Goal: Task Accomplishment & Management: Complete application form

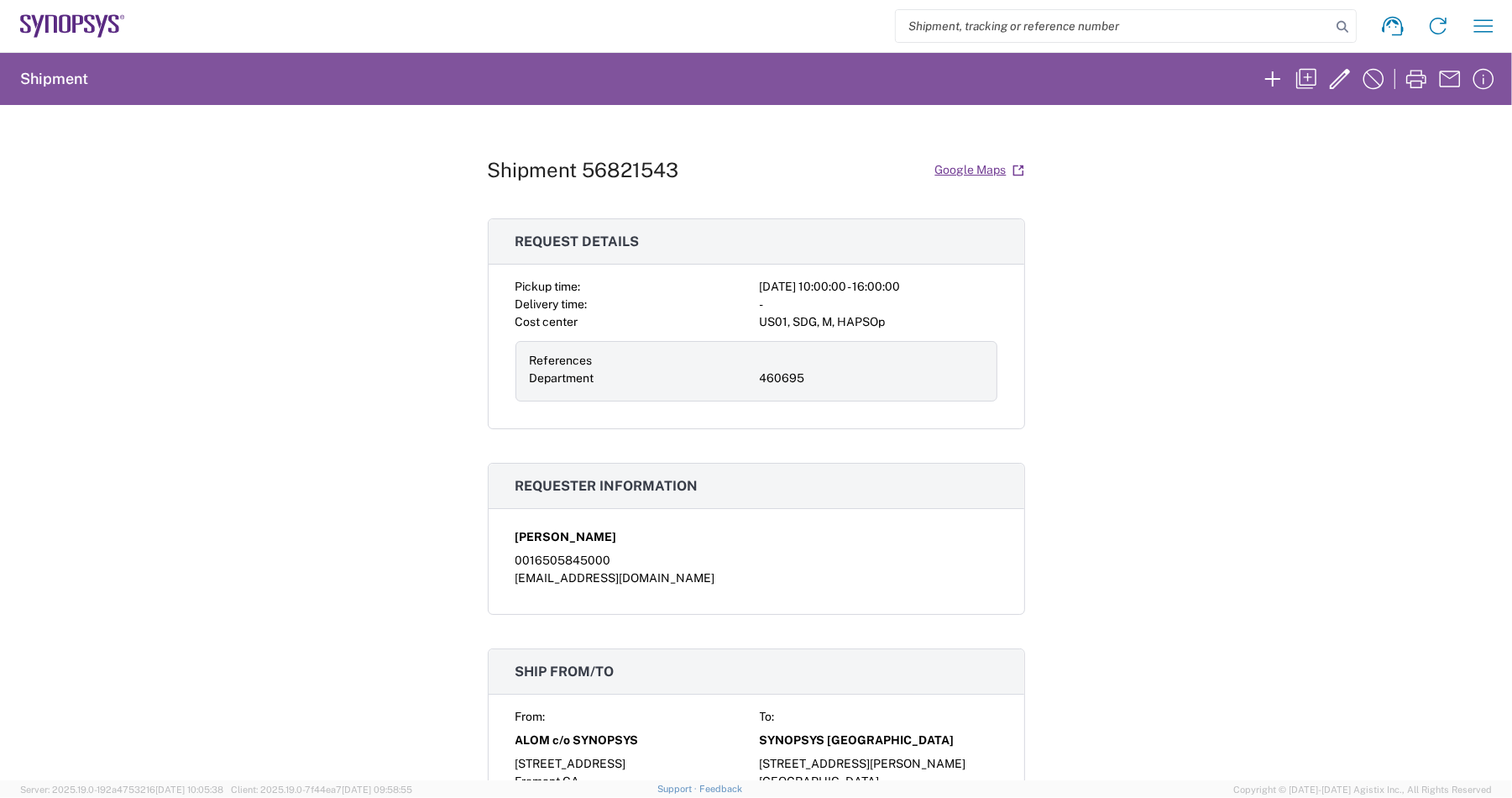
click at [967, 31] on input "search" at bounding box center [1113, 25] width 435 height 32
paste input "56785404"
type input "56785404"
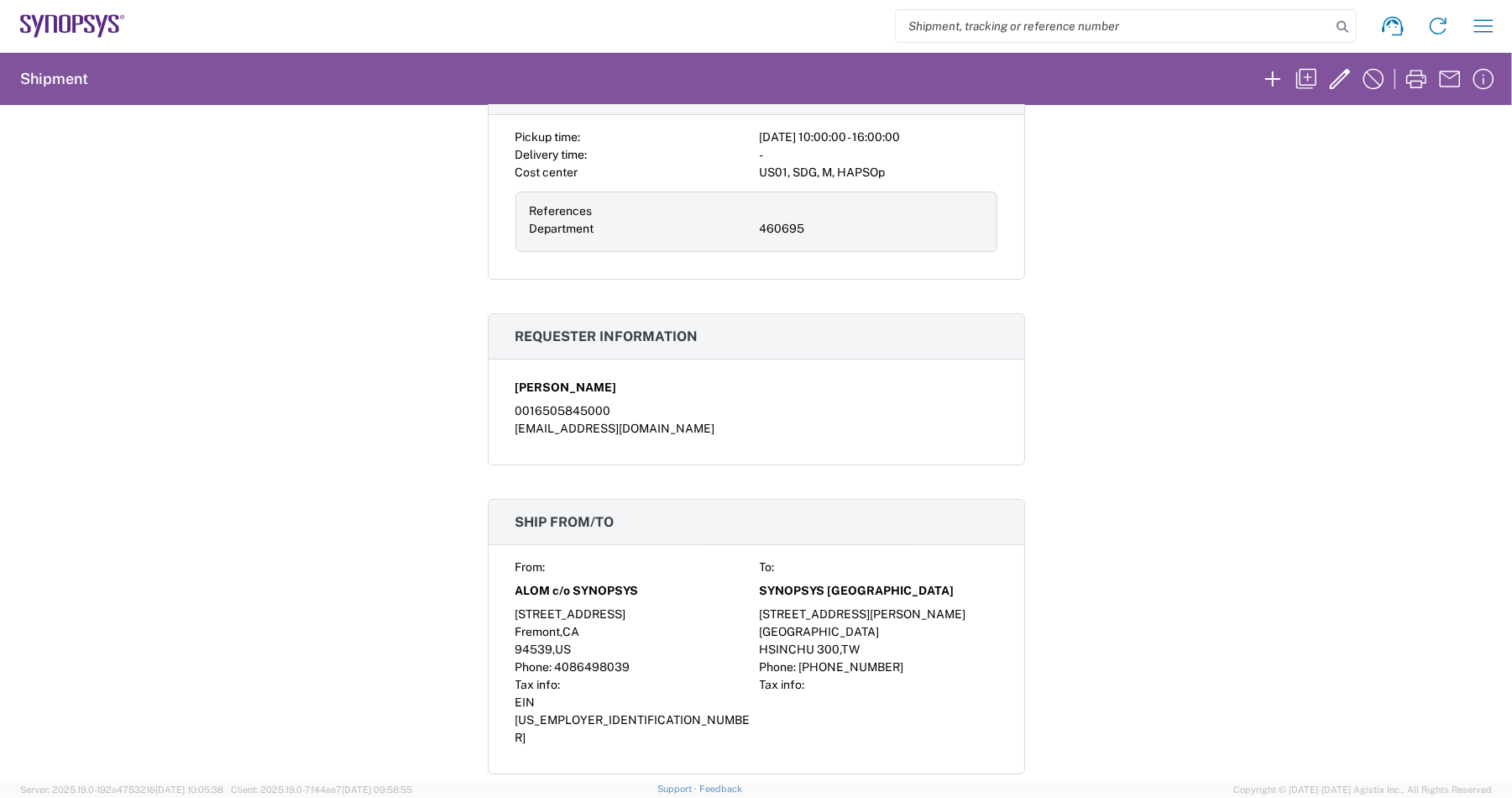
scroll to position [210, 0]
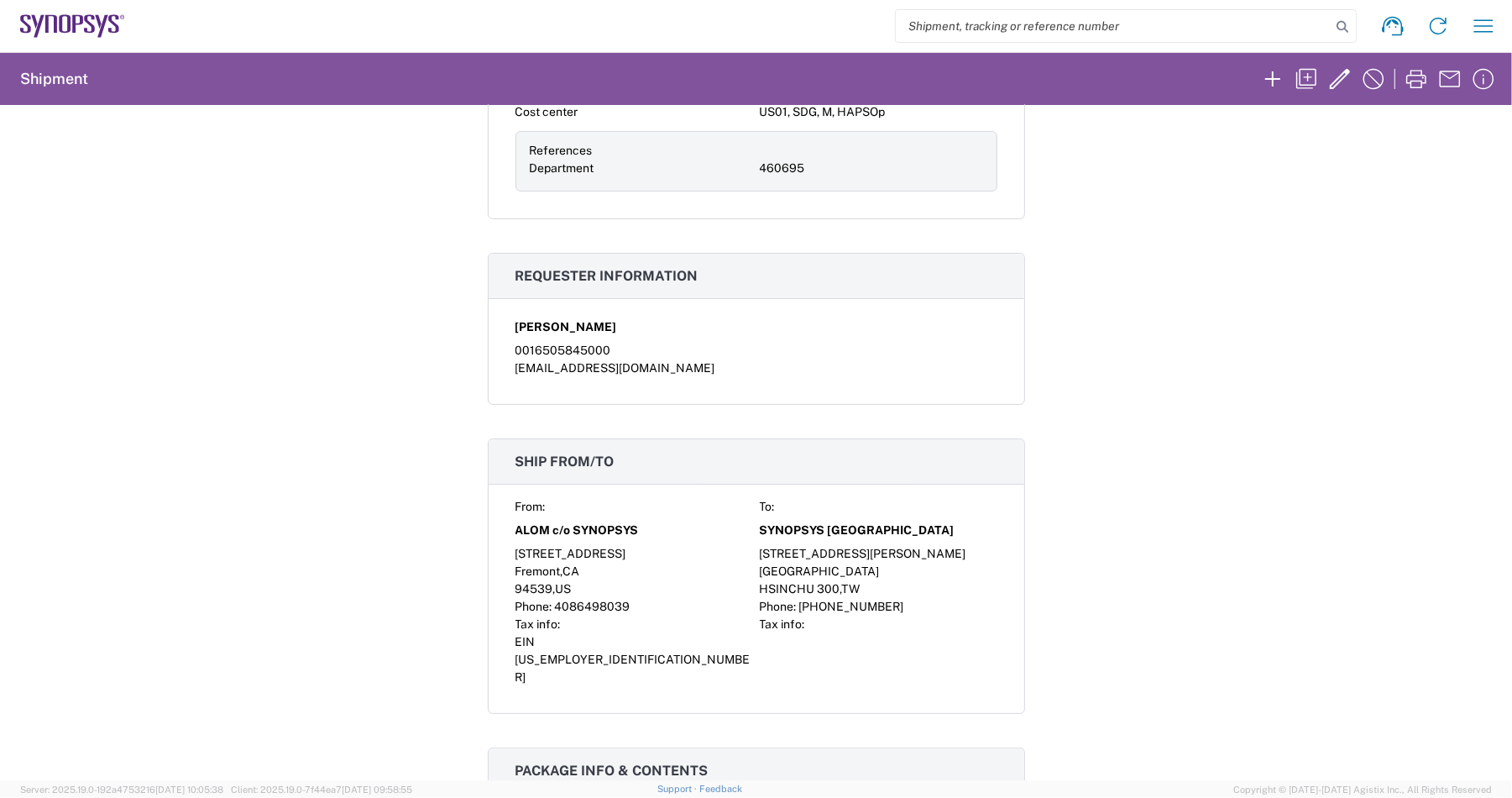
click at [925, 26] on input "search" at bounding box center [1113, 25] width 435 height 32
paste input "56785404"
type input "56785404"
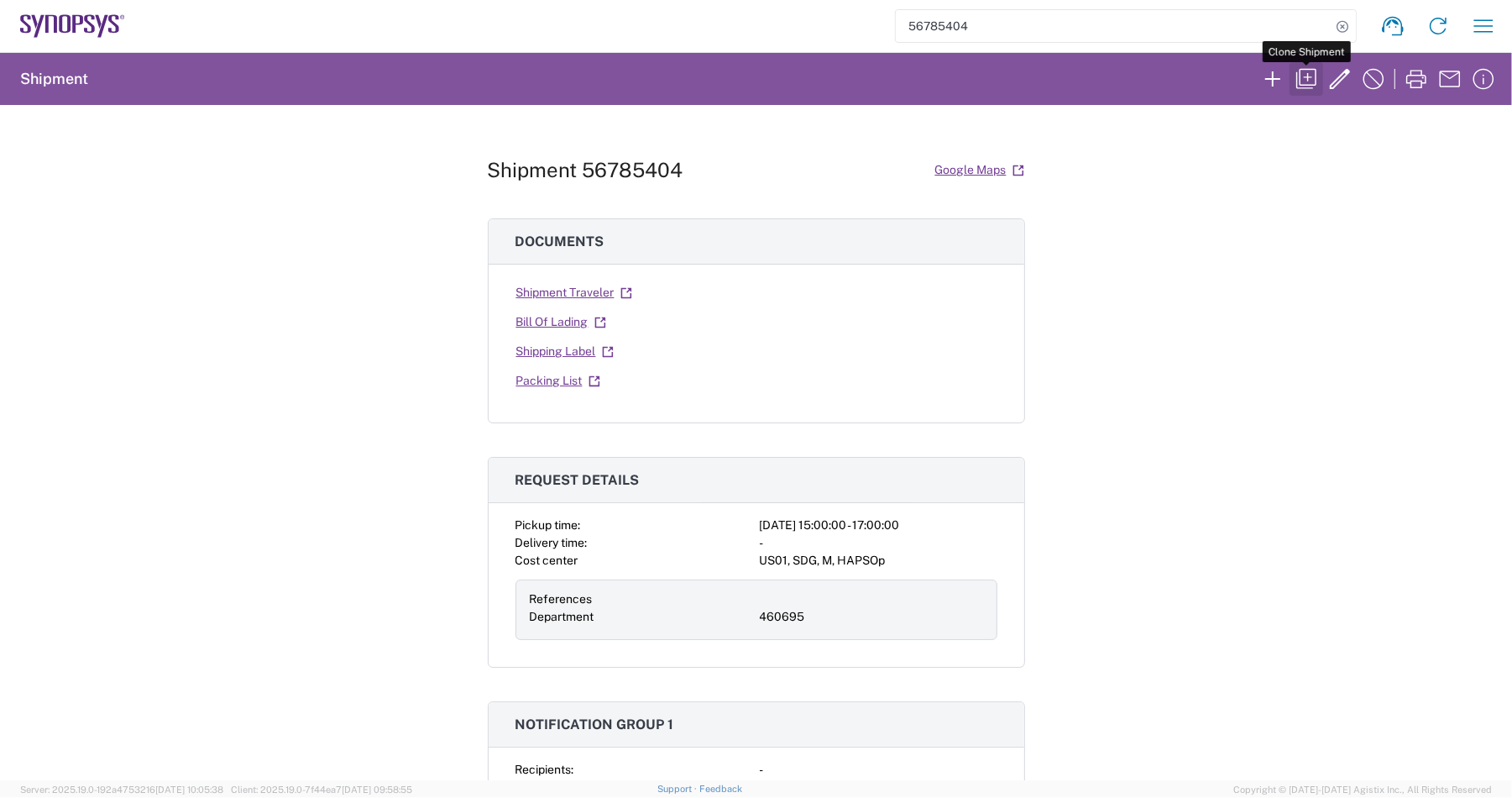
click at [1301, 69] on icon "button" at bounding box center [1306, 78] width 21 height 21
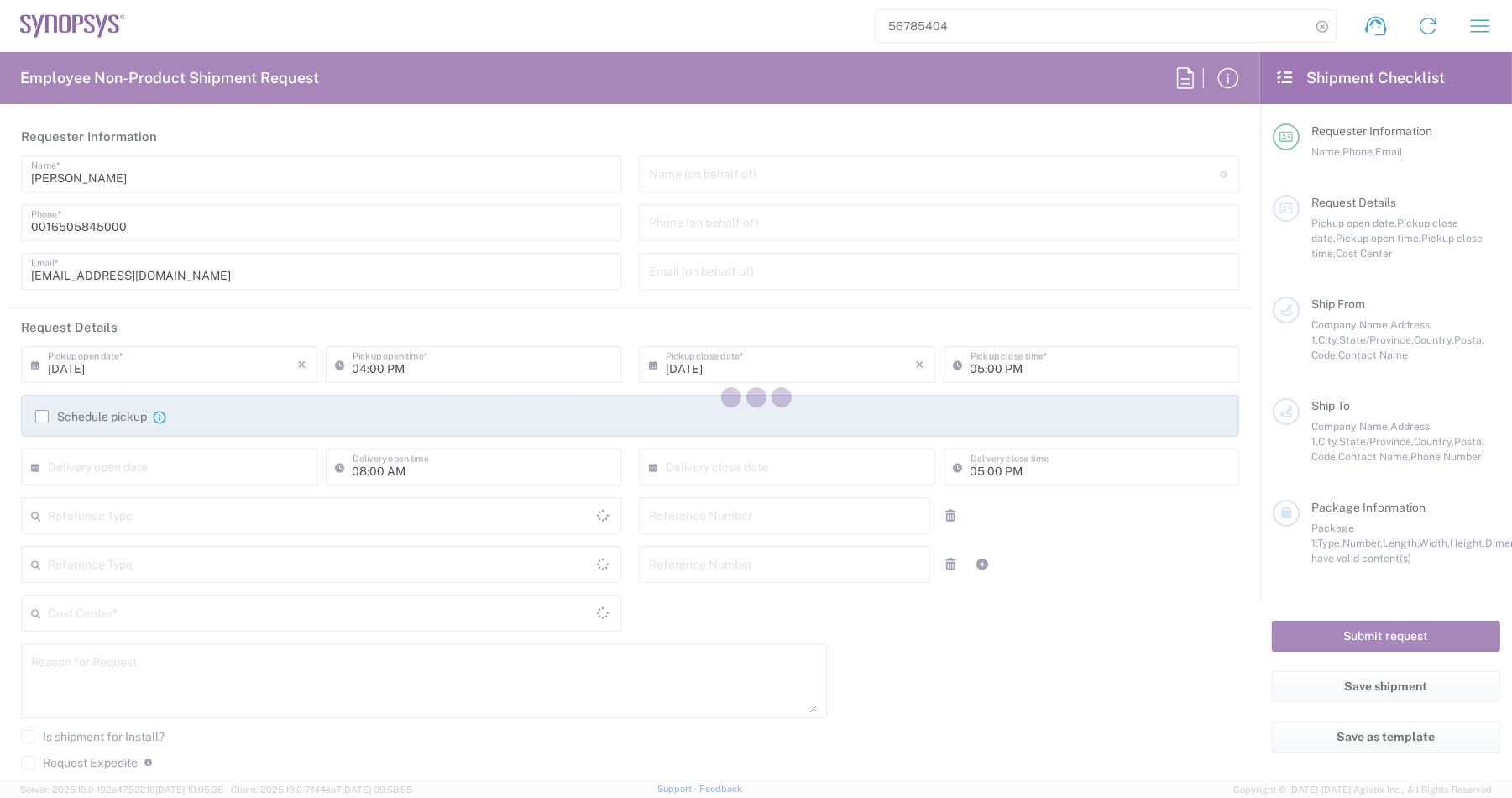
type input "Department"
type input "[GEOGRAPHIC_DATA]"
type input "Delivered at Place"
type input "[GEOGRAPHIC_DATA]"
click at [44, 29] on div at bounding box center [756, 399] width 1512 height 798
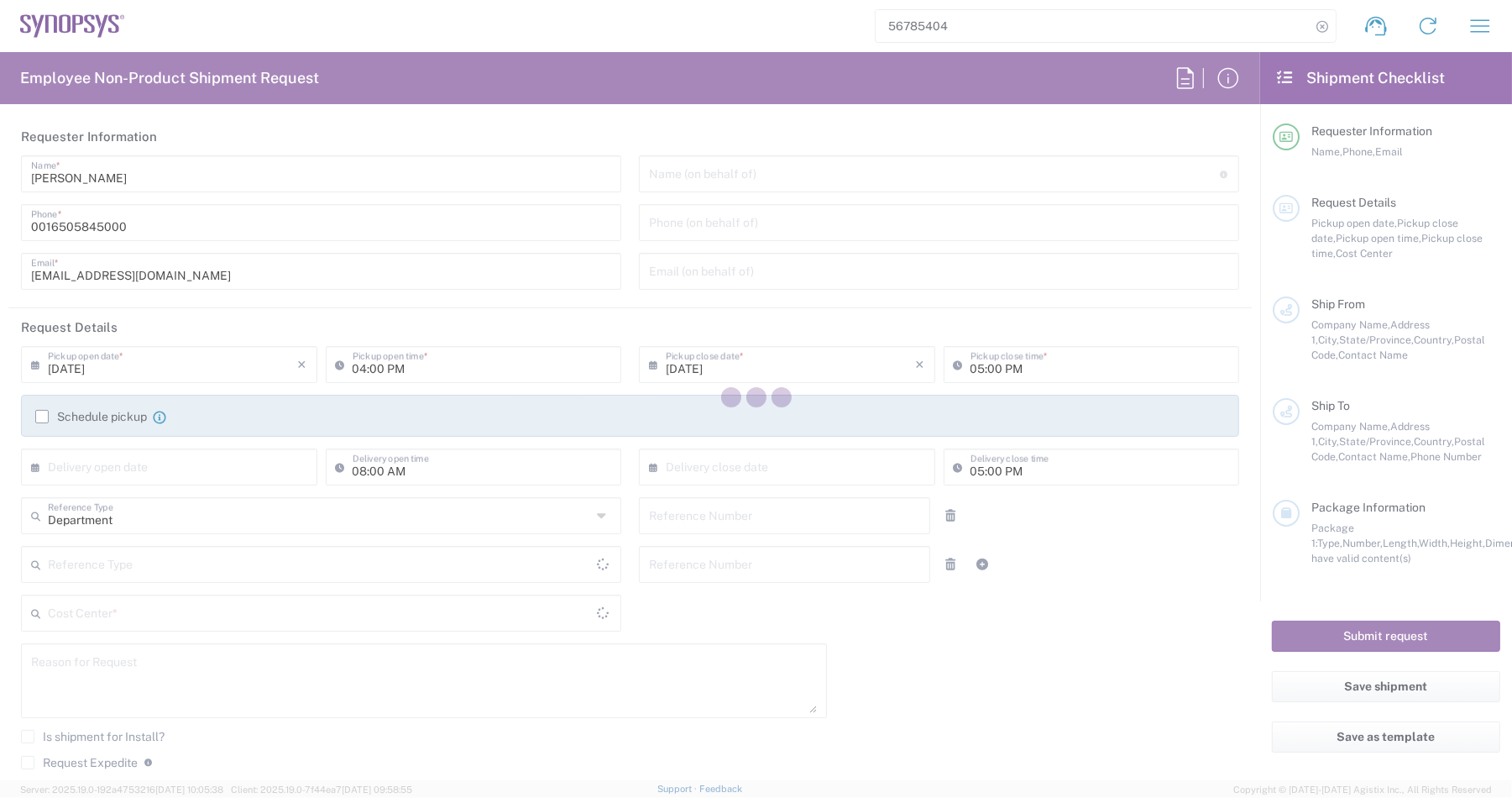
type input "460695"
type textarea "Need interposer spares at Apple for RMAs"
type textarea "[EMAIL_ADDRESS][DOMAIN_NAME], [PERSON_NAME][EMAIL_ADDRESS][DOMAIN_NAME], [PERSO…"
type input "ALOM c/o SYNOPSYS"
type input "[STREET_ADDRESS]"
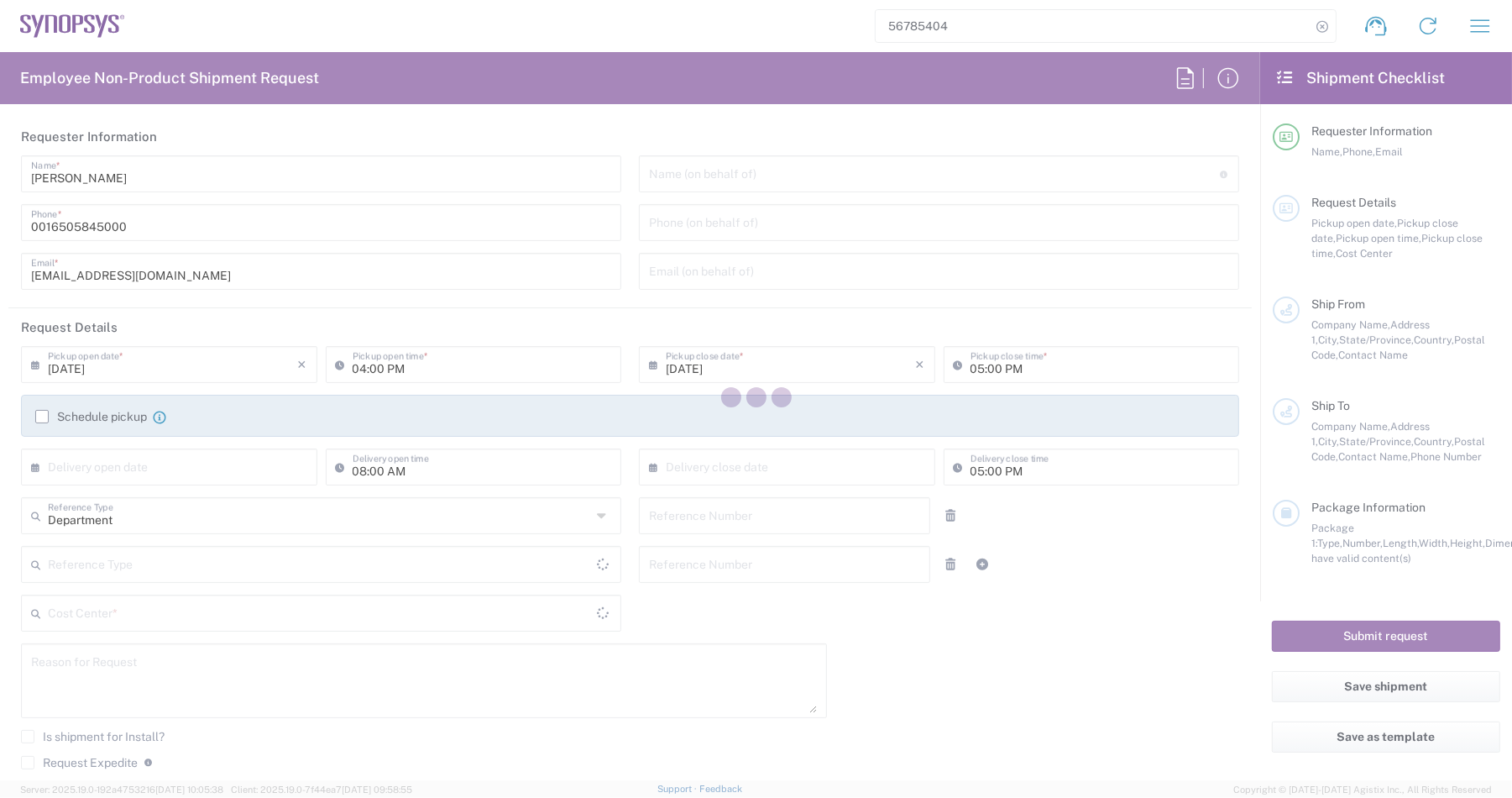
type input "Fremont"
type input "[US_STATE]"
type input "94539"
type input "[PERSON_NAME]"
type input "4086498039"
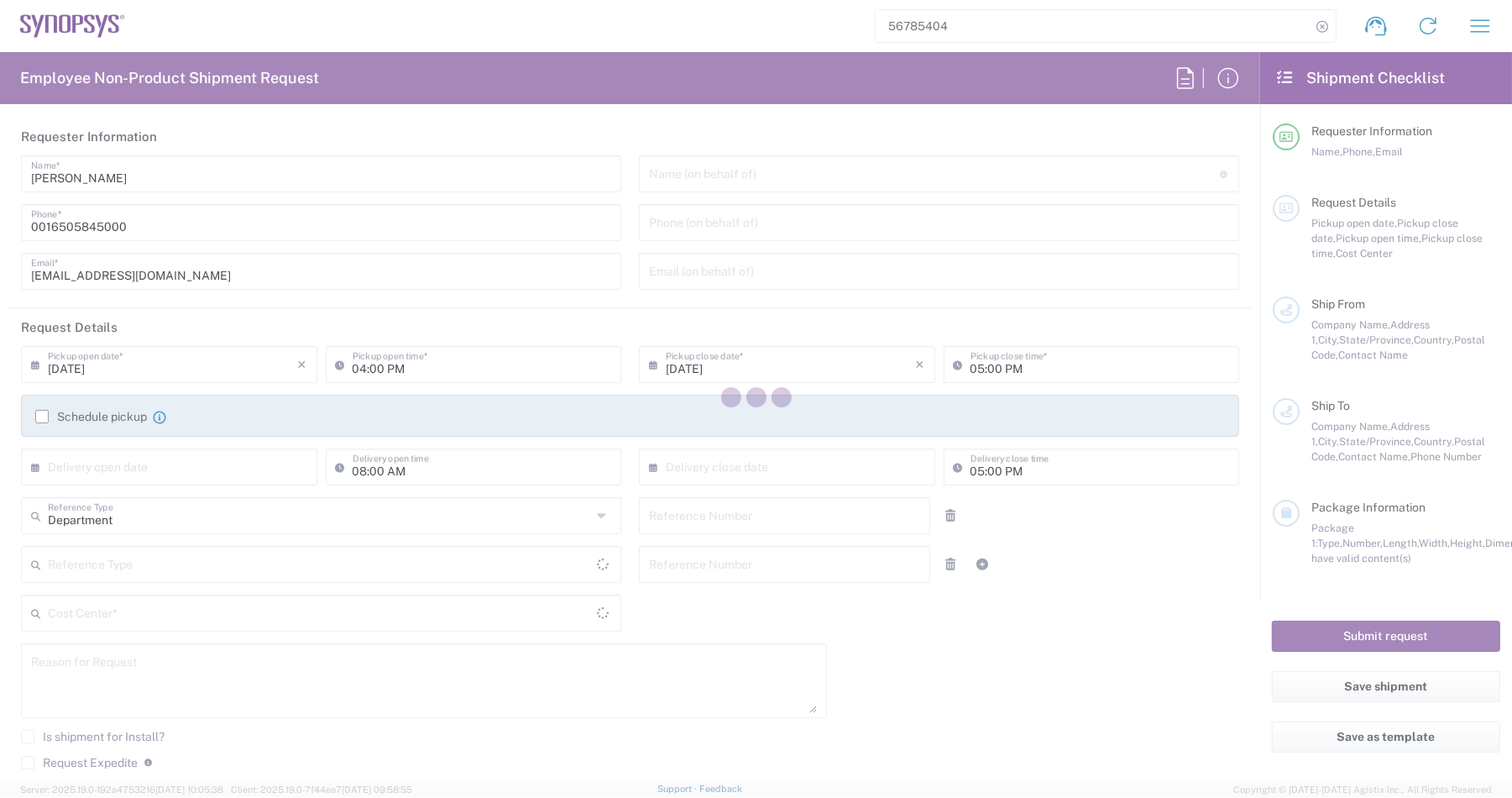
type input "[EMAIL_ADDRESS][DOMAIN_NAME]"
type input "APPLE, INC."
type input "[STREET_ADDRESS][PERSON_NAME]"
type input "Santa [PERSON_NAME]"
type input "[US_STATE]"
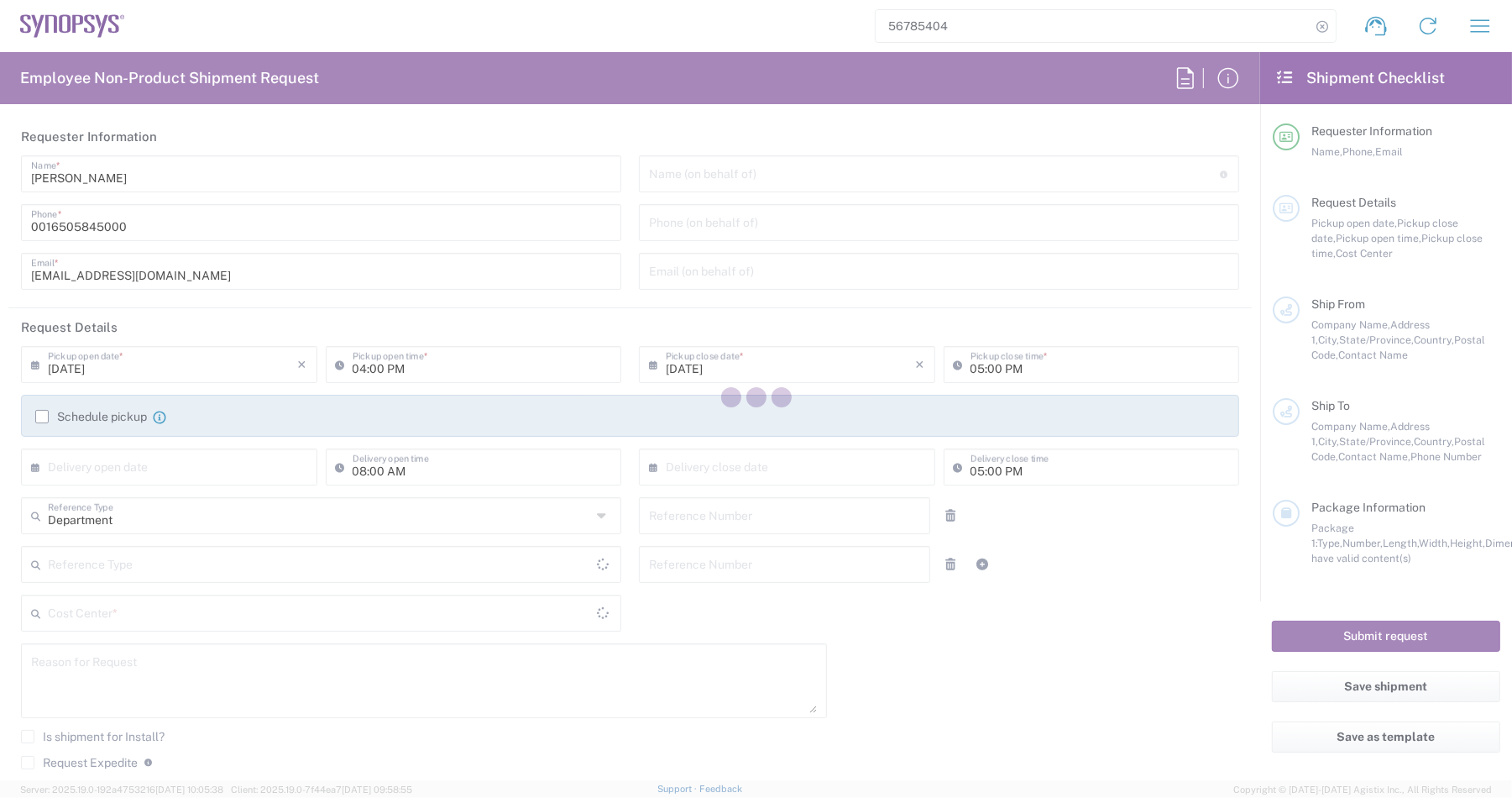
type input "95050"
type input "[PERSON_NAME]"
type input "[PHONE_NUMBER]"
type input "[EMAIL_ADDRESS][DOMAIN_NAME]"
type input "09/16/2025"
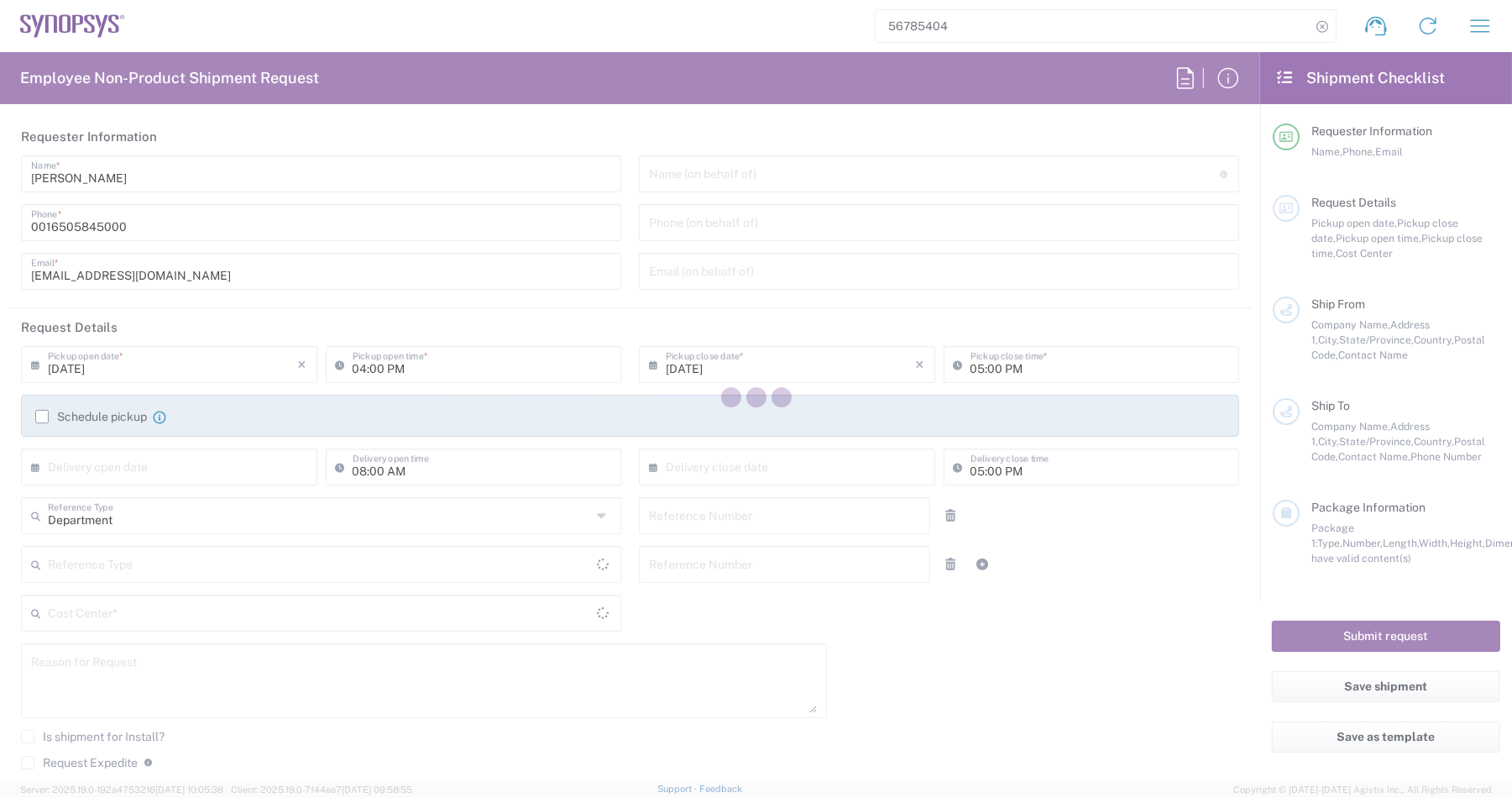
type input "03:00 PM"
type input "09/16/2025"
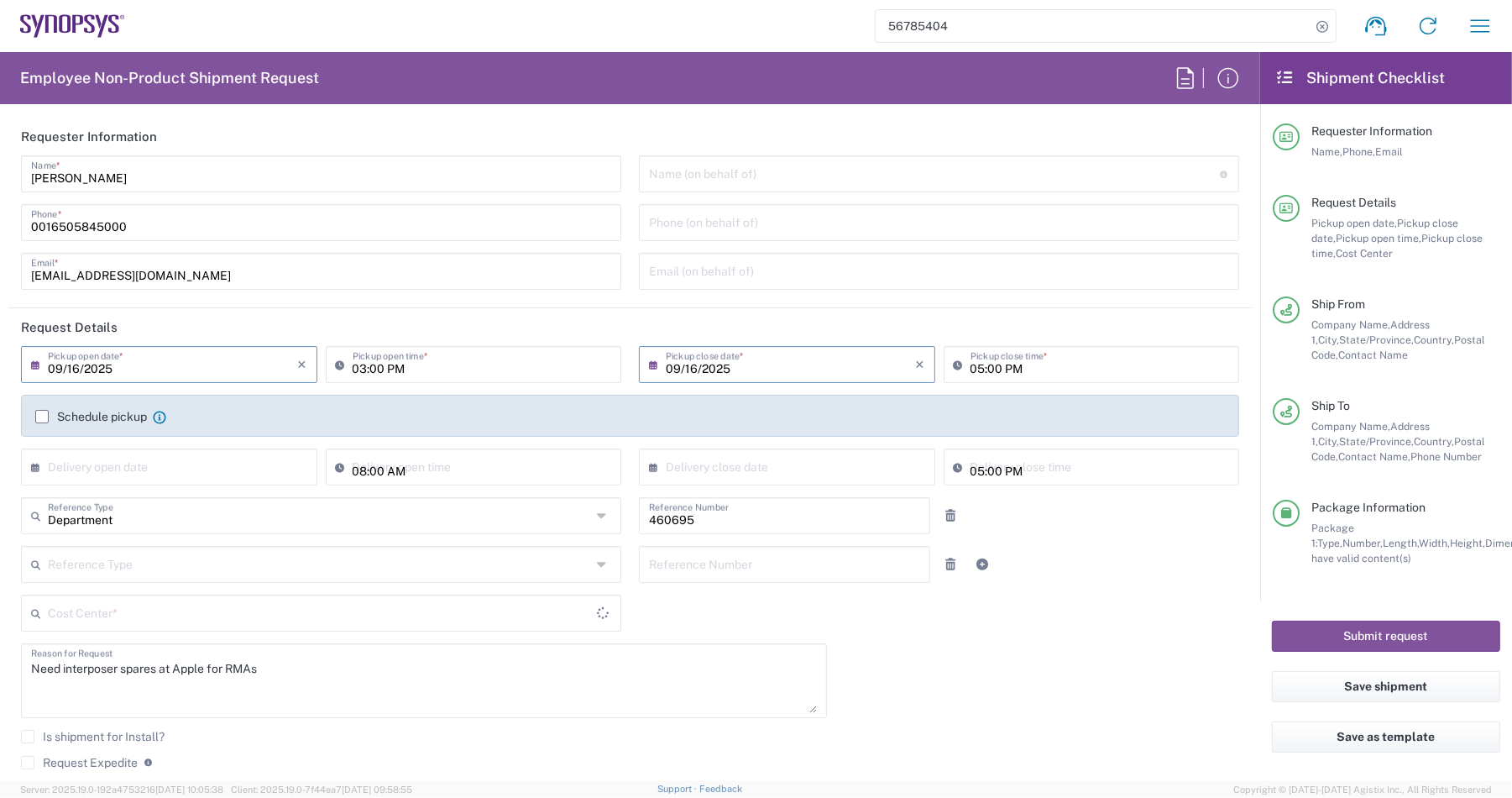
type input "Your Packaging"
type input "US01, SDG, M, HAPSOp 460695"
click at [119, 30] on icon at bounding box center [72, 26] width 105 height 23
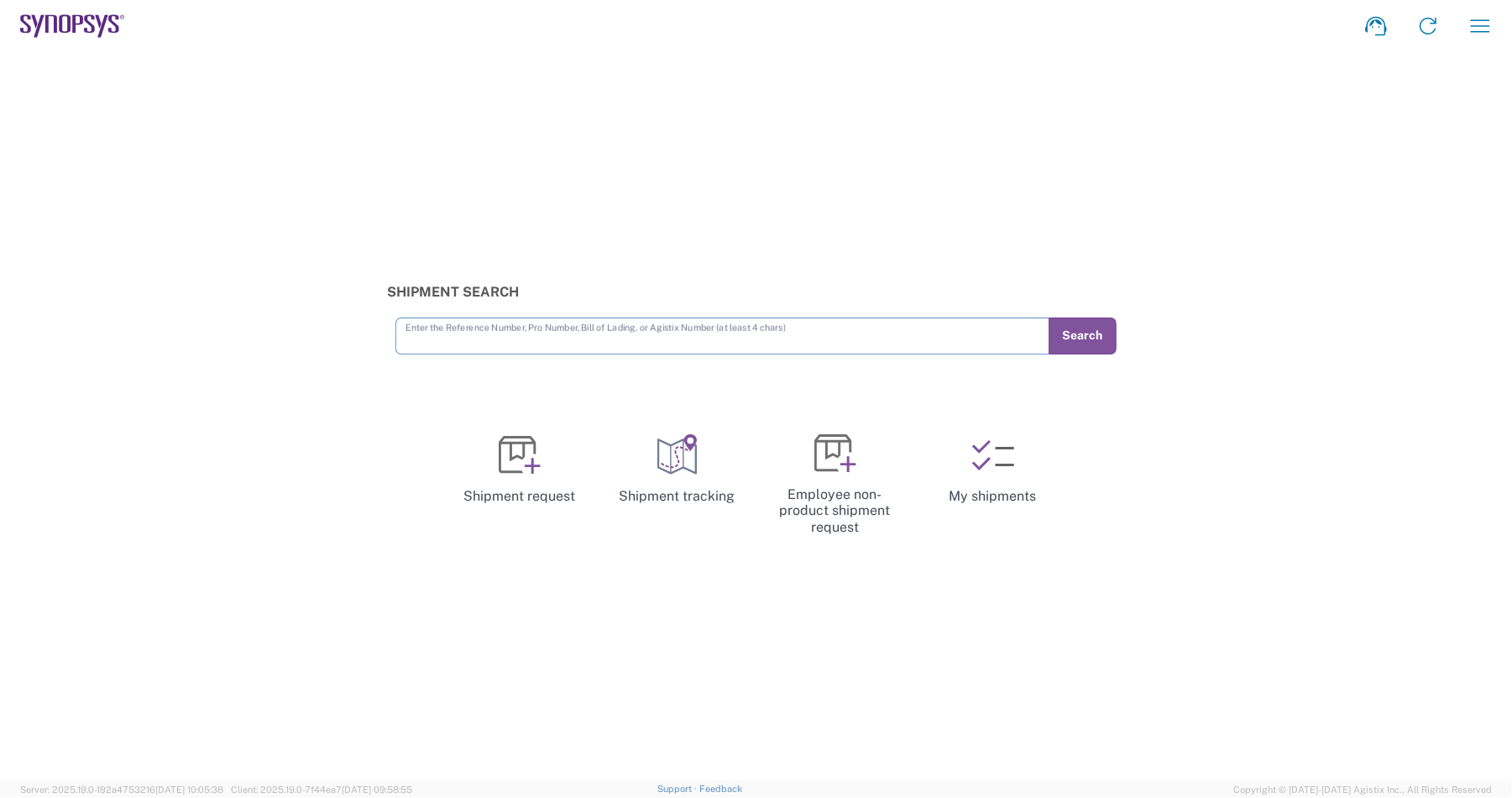
click at [119, 30] on icon at bounding box center [72, 26] width 105 height 23
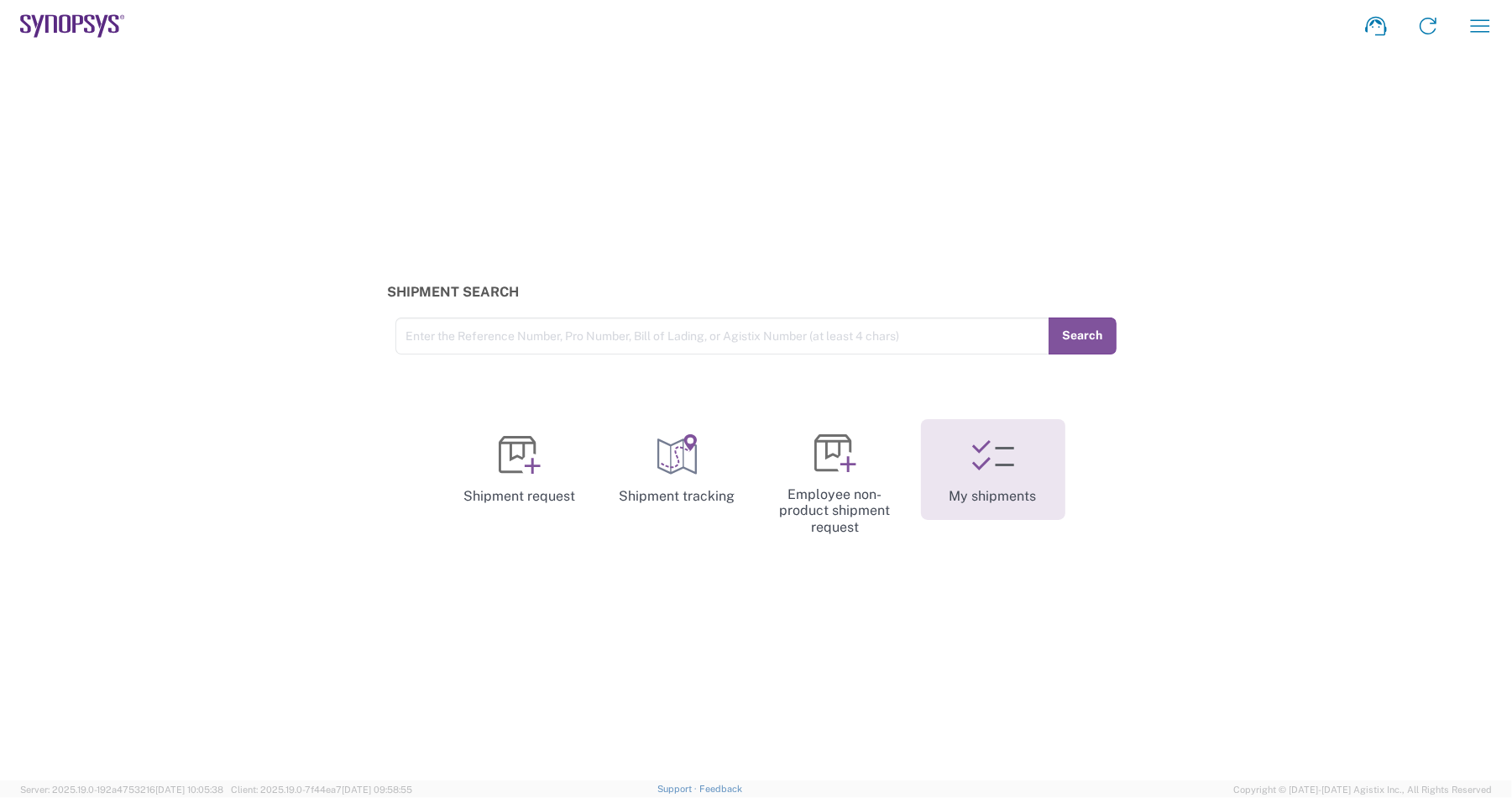
click at [985, 488] on link "My shipments" at bounding box center [993, 469] width 145 height 101
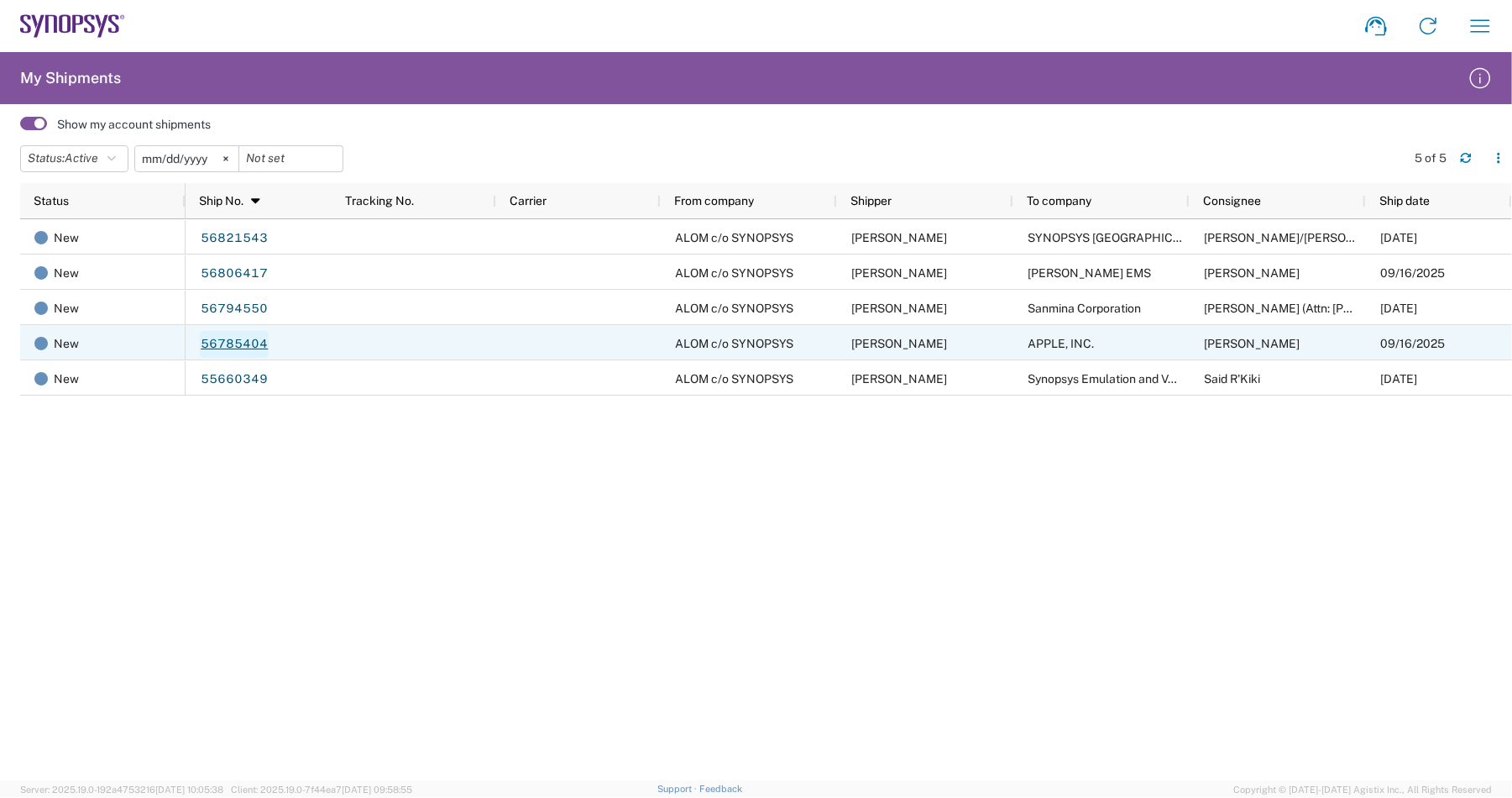
click at [221, 338] on link "56785404" at bounding box center [234, 344] width 69 height 26
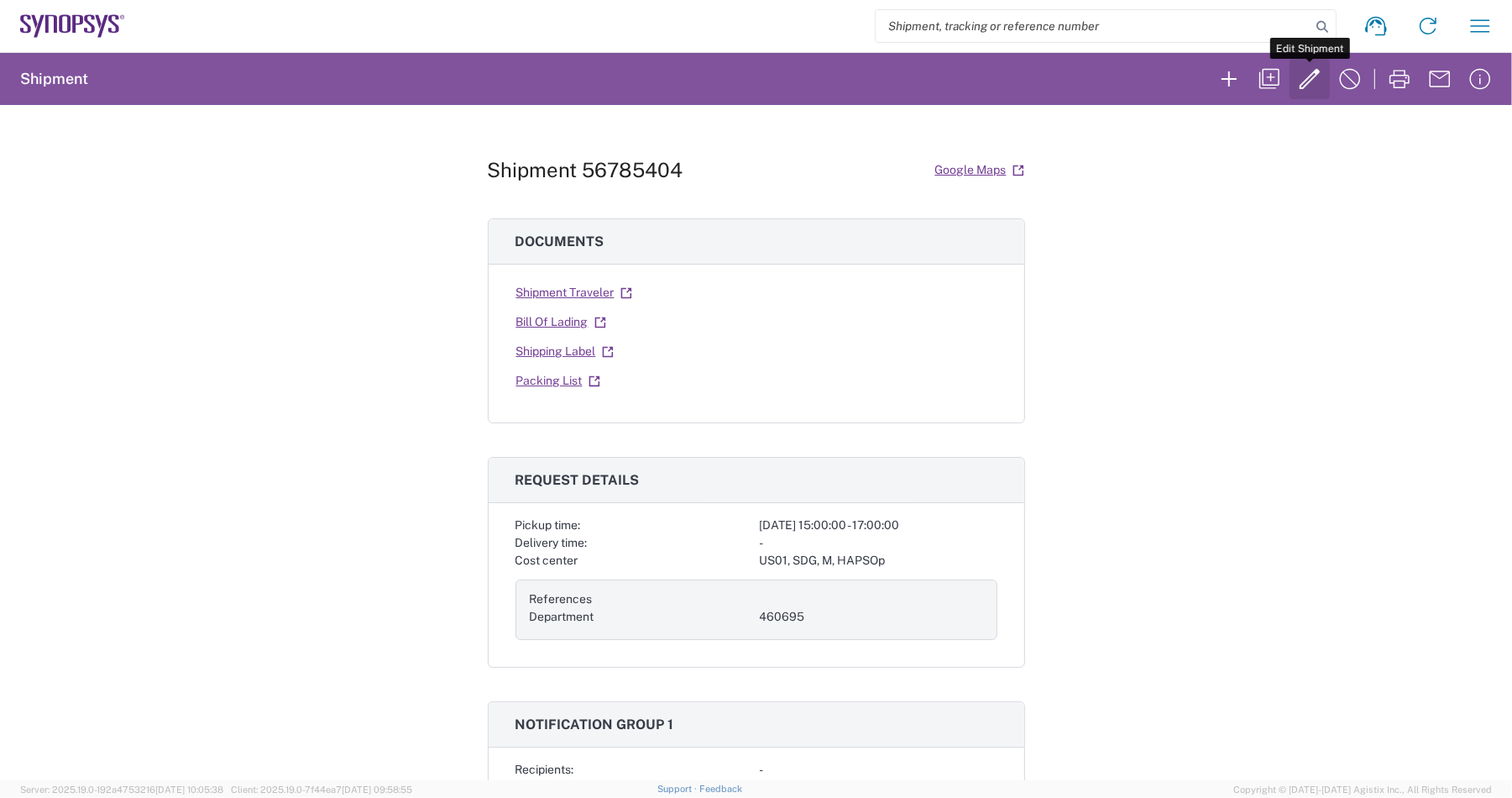
click at [1297, 76] on icon "button" at bounding box center [1308, 78] width 26 height 26
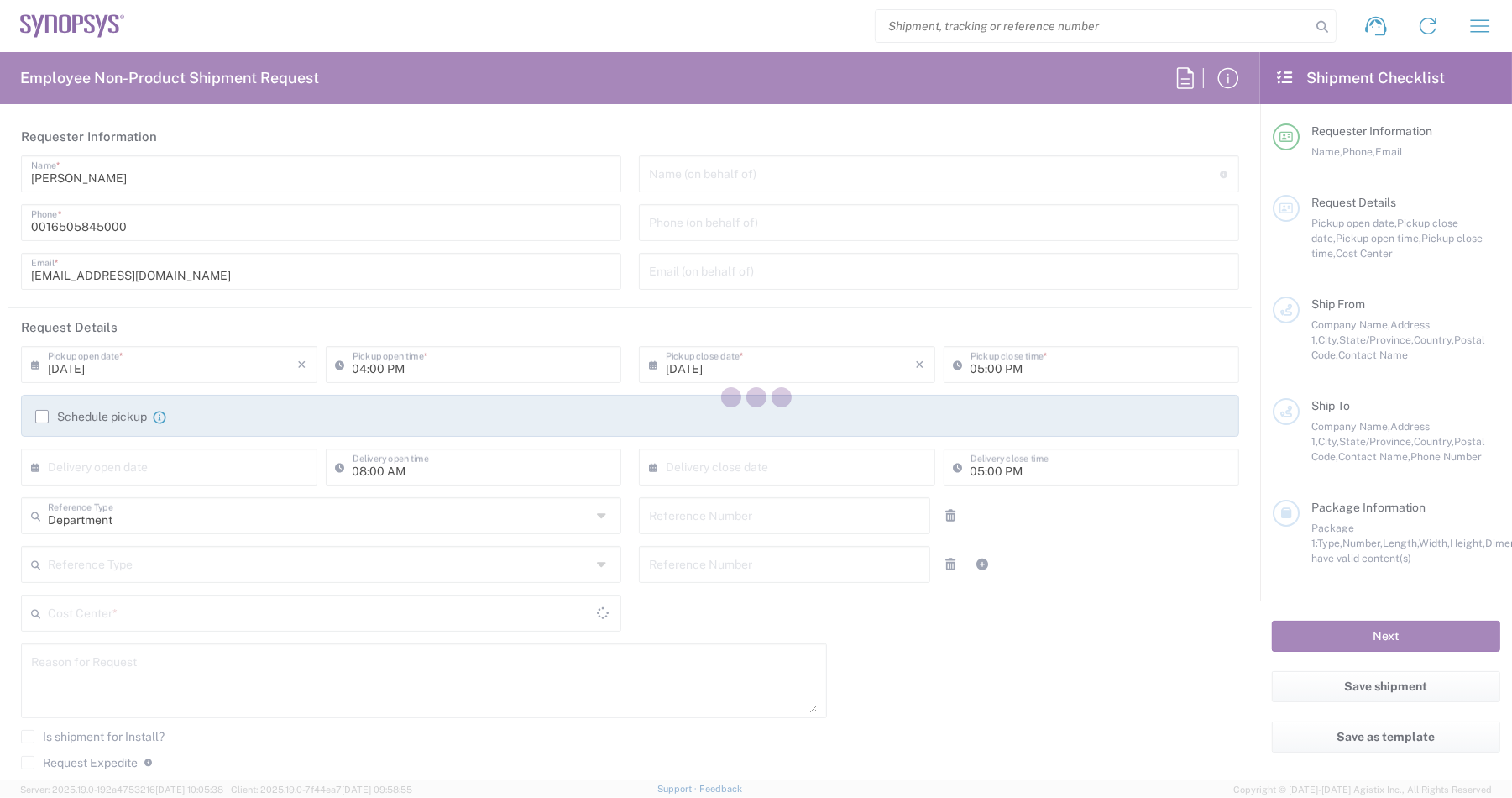
type input "09/16/2025"
type input "03:00 PM"
type input "09/16/2025"
type input "460695"
type textarea "Need interposer spares at Apple for RMAs"
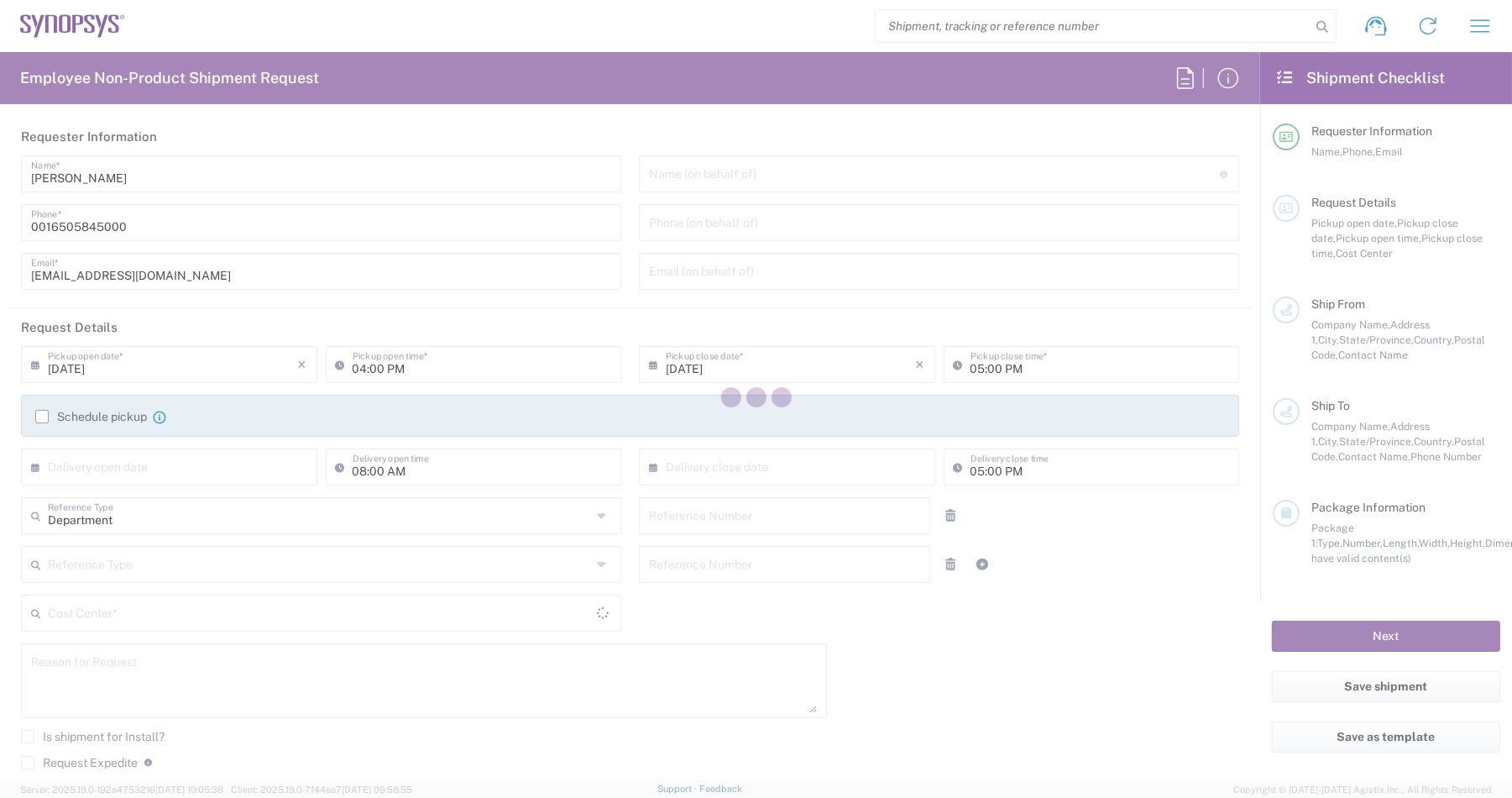
type textarea "[EMAIL_ADDRESS][DOMAIN_NAME], [PERSON_NAME][EMAIL_ADDRESS][DOMAIN_NAME], [PERSO…"
type input "ALOM c/o SYNOPSYS"
type input "[STREET_ADDRESS]"
type input "Fremont"
type input "94539"
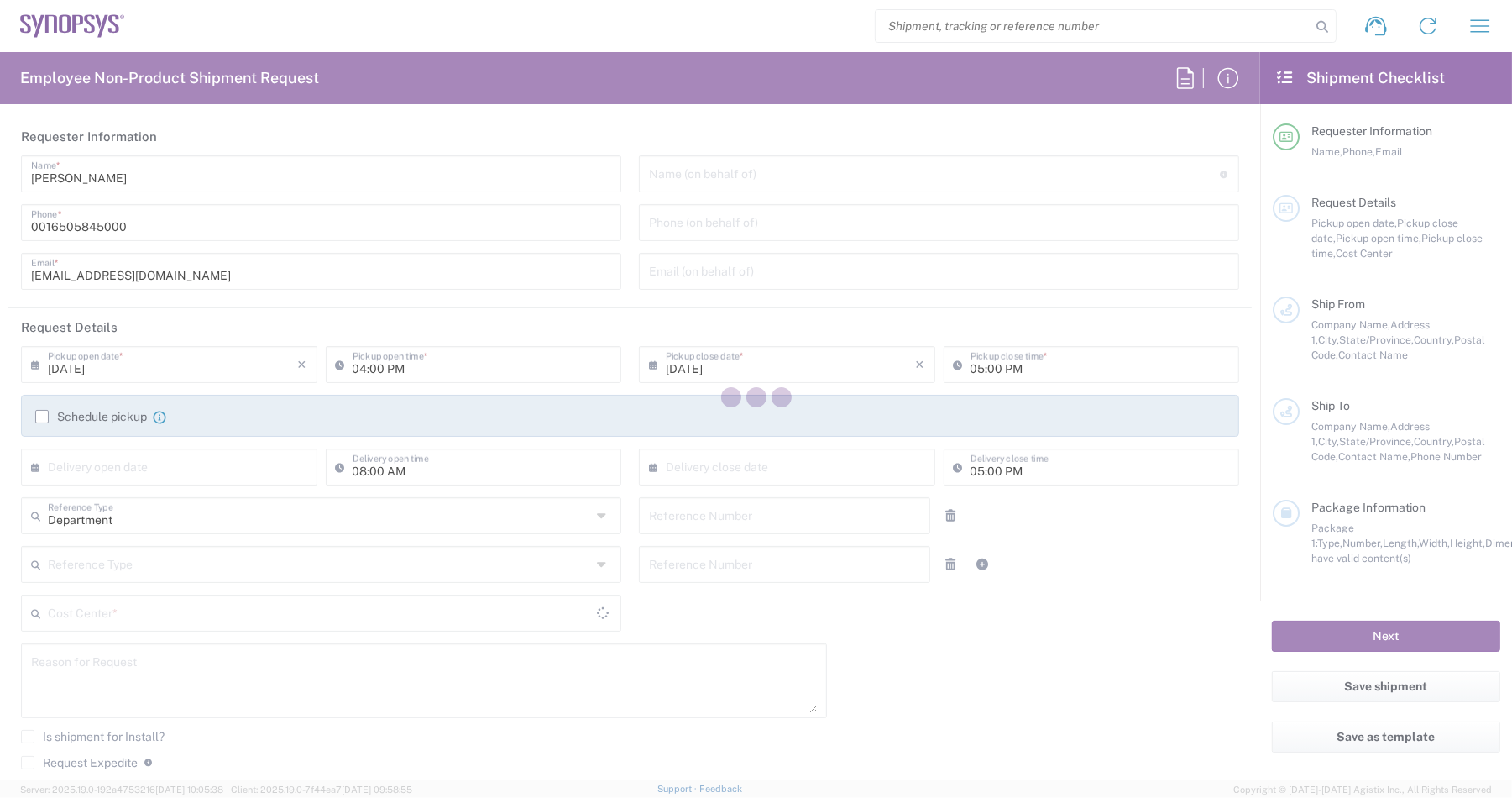
type input "[PERSON_NAME]"
type input "4086498039"
type input "[EMAIL_ADDRESS][DOMAIN_NAME]"
type input "APPLE, INC."
type input "[STREET_ADDRESS][PERSON_NAME]"
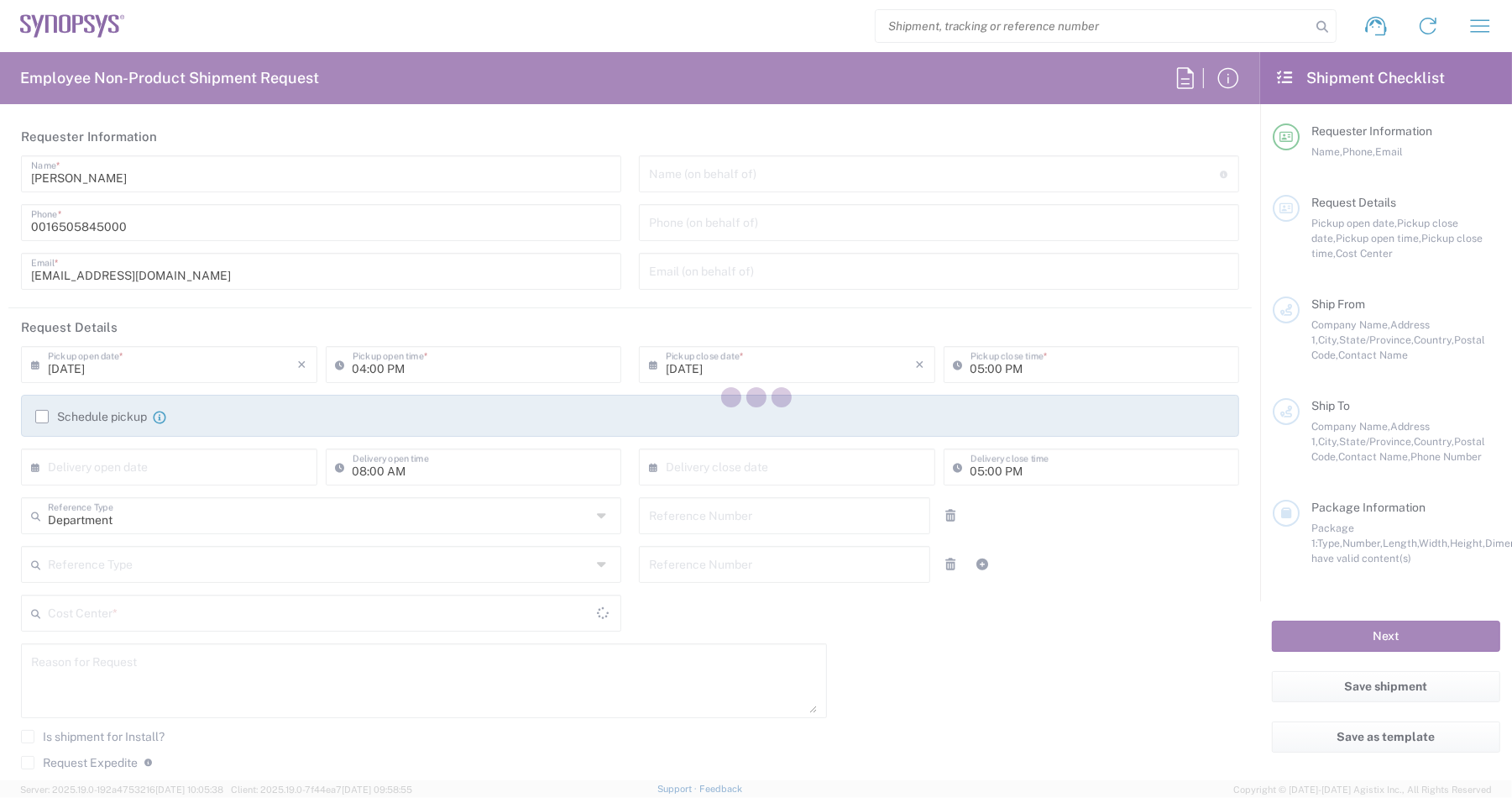
type input "Santa [PERSON_NAME]"
type input "[US_STATE]"
type input "95050"
type input "[PERSON_NAME]"
type input "[PHONE_NUMBER]"
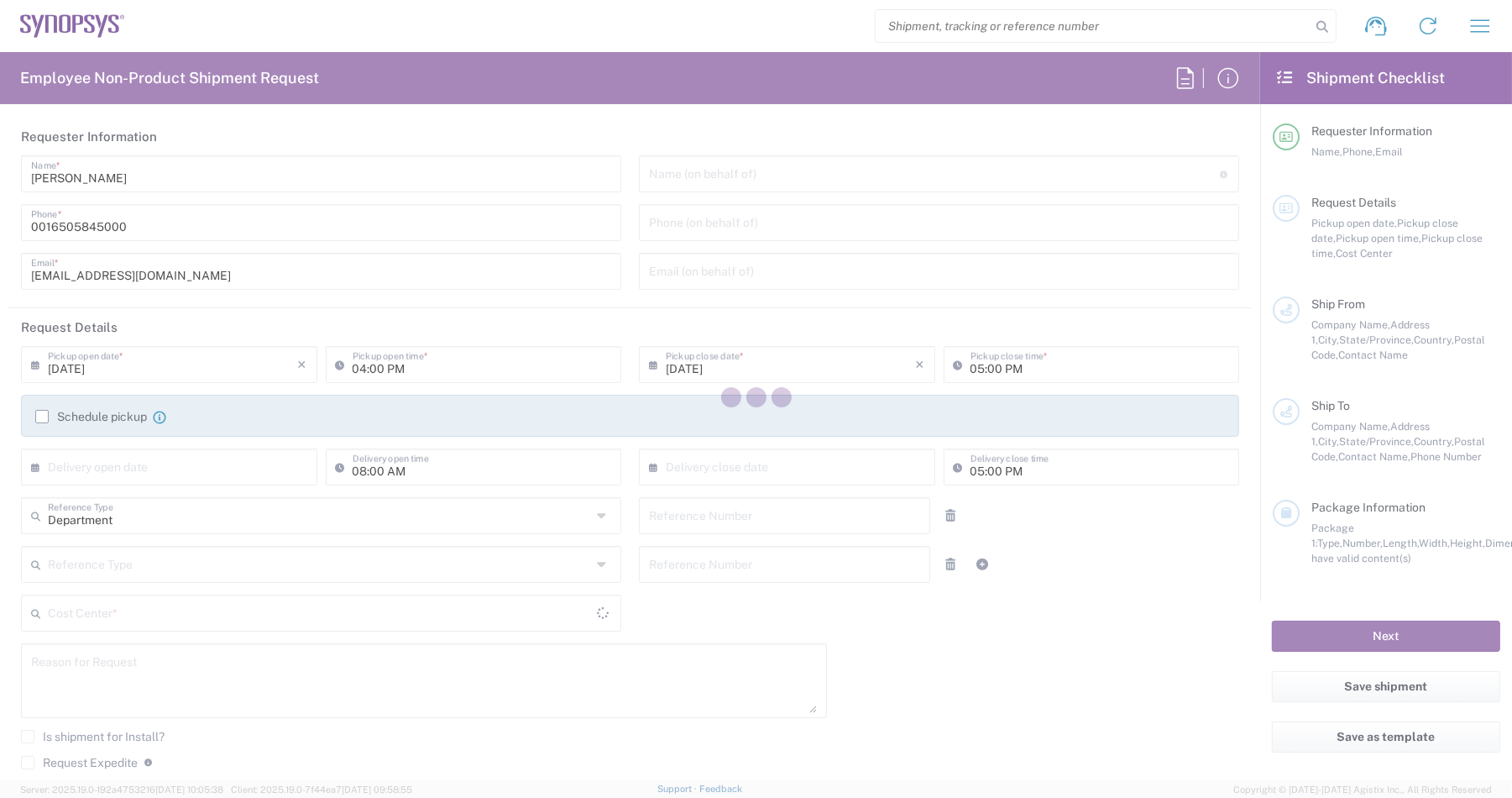
type input "[EMAIL_ADDRESS][DOMAIN_NAME]"
type input "[US_STATE]"
type input "Your Packaging"
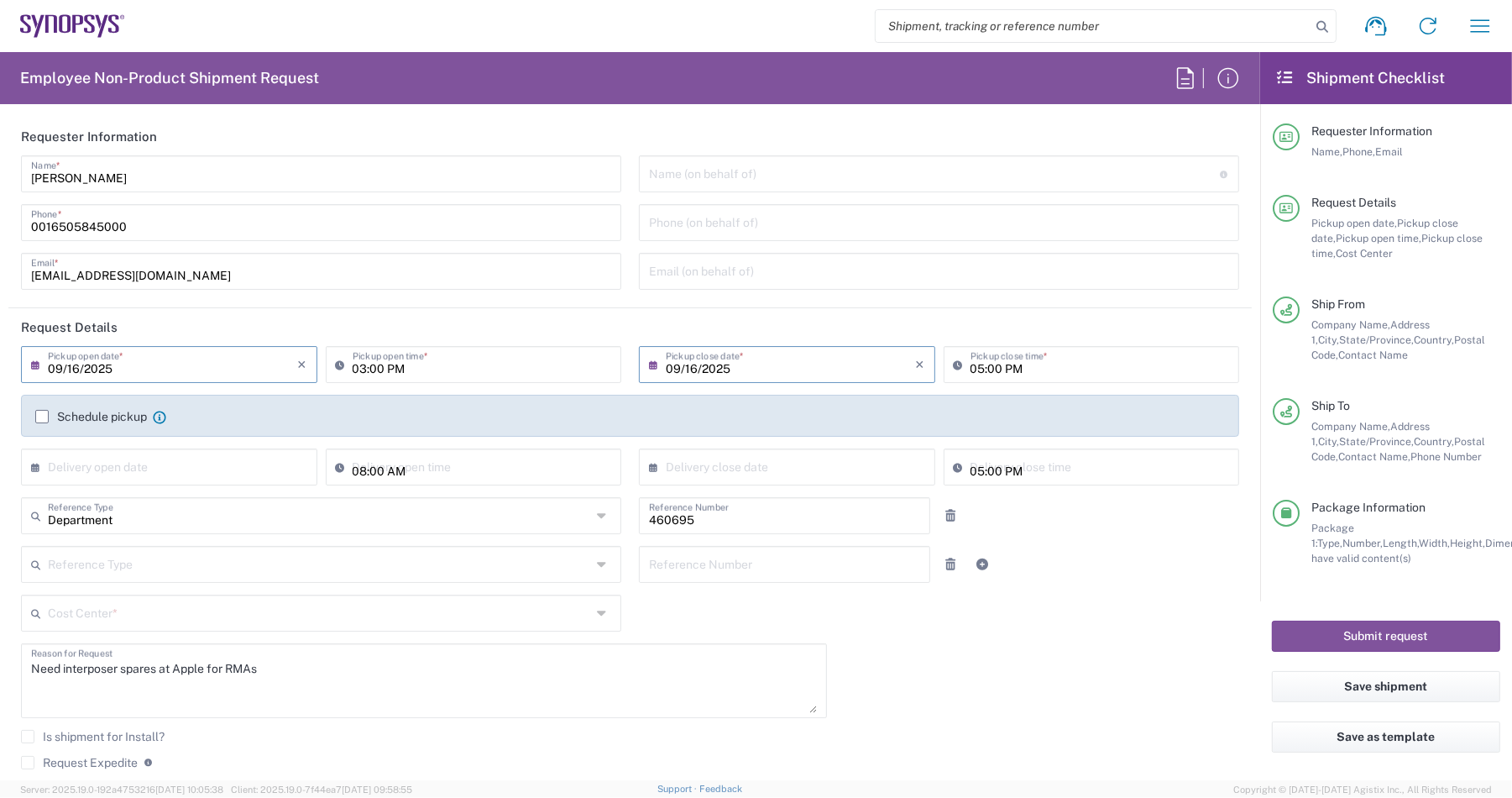
type input "US01, SDG, M, HAPSOp 460695"
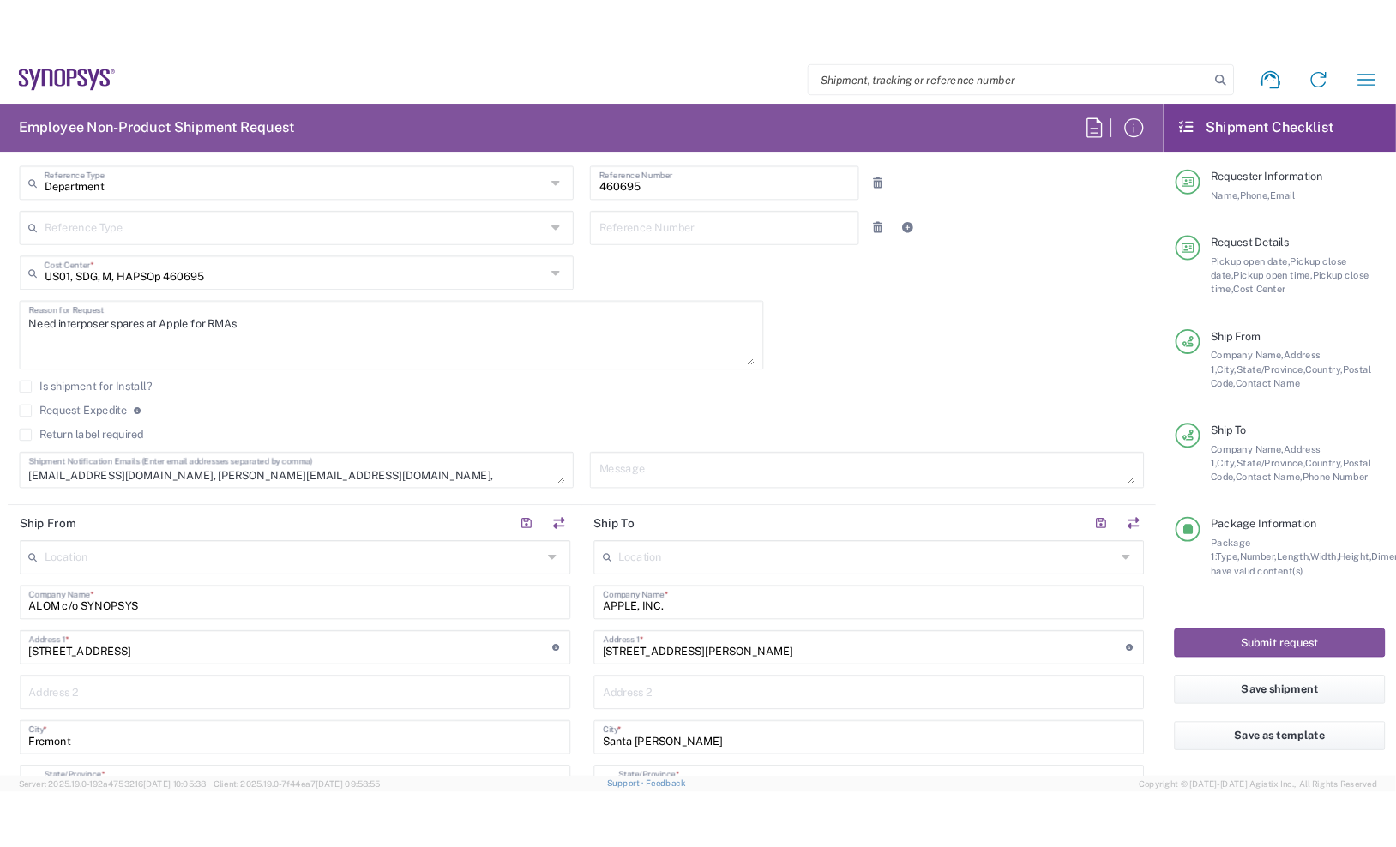
scroll to position [429, 0]
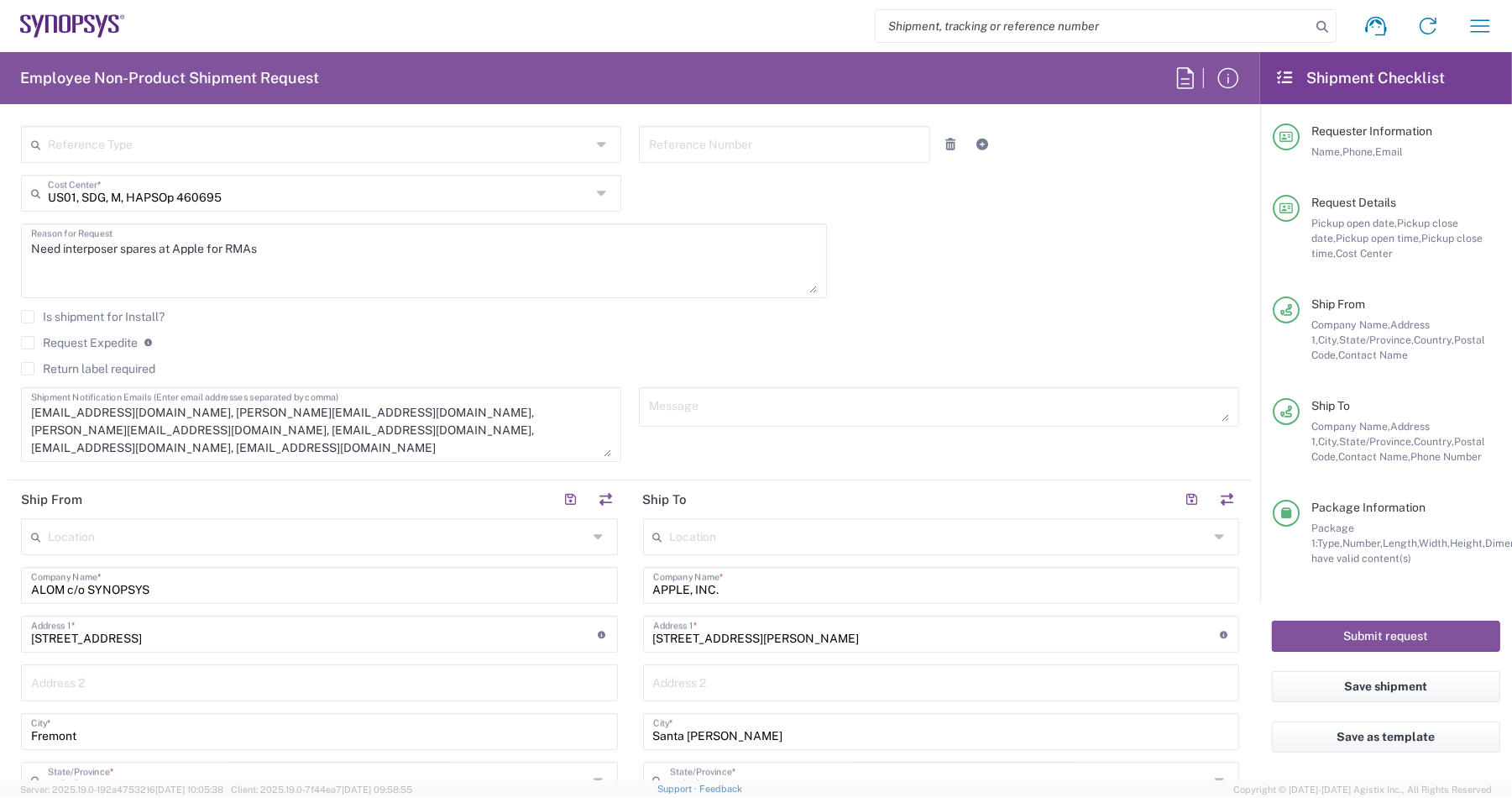
drag, startPoint x: 601, startPoint y: 416, endPoint x: 585, endPoint y: 451, distance: 38.5
click at [585, 451] on textarea "[EMAIL_ADDRESS][DOMAIN_NAME], [PERSON_NAME][EMAIL_ADDRESS][DOMAIN_NAME], [PERSO…" at bounding box center [321, 425] width 580 height 65
click at [359, 422] on textarea "[EMAIL_ADDRESS][DOMAIN_NAME], [PERSON_NAME][EMAIL_ADDRESS][DOMAIN_NAME], [PERSO…" at bounding box center [321, 425] width 580 height 65
click at [339, 429] on textarea "[EMAIL_ADDRESS][DOMAIN_NAME], [PERSON_NAME][EMAIL_ADDRESS][DOMAIN_NAME], [PERSO…" at bounding box center [321, 425] width 580 height 65
paste textarea "[PERSON_NAME] <[PERSON_NAME][EMAIL_ADDRESS][DOMAIN_NAME]>"
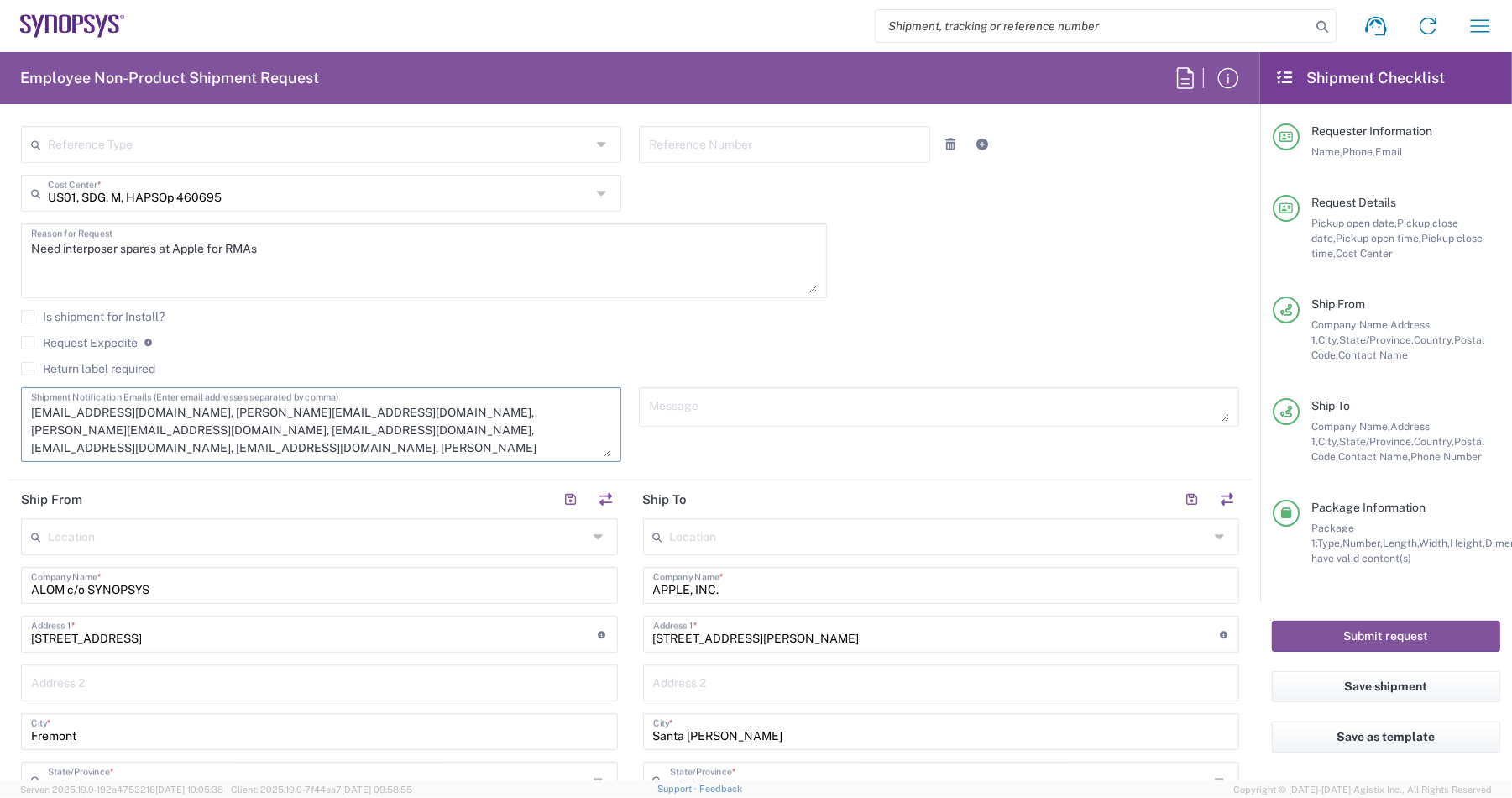
click at [396, 433] on textarea "[EMAIL_ADDRESS][DOMAIN_NAME], [PERSON_NAME][EMAIL_ADDRESS][DOMAIN_NAME], [PERSO…" at bounding box center [321, 425] width 580 height 65
click at [487, 442] on textarea "[EMAIL_ADDRESS][DOMAIN_NAME], [PERSON_NAME][EMAIL_ADDRESS][DOMAIN_NAME], [PERSO…" at bounding box center [321, 425] width 580 height 65
type textarea "[EMAIL_ADDRESS][DOMAIN_NAME], [PERSON_NAME][EMAIL_ADDRESS][DOMAIN_NAME], [PERSO…"
click at [1384, 675] on button "Save shipment" at bounding box center [1385, 686] width 228 height 31
